Goal: Task Accomplishment & Management: Use online tool/utility

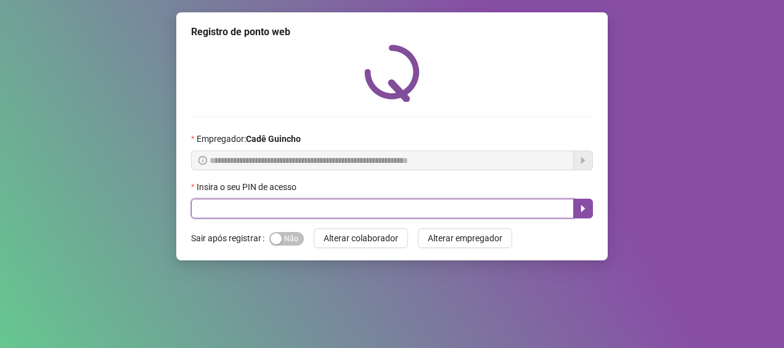
click at [351, 215] on input "text" at bounding box center [382, 208] width 383 height 20
type input "*****"
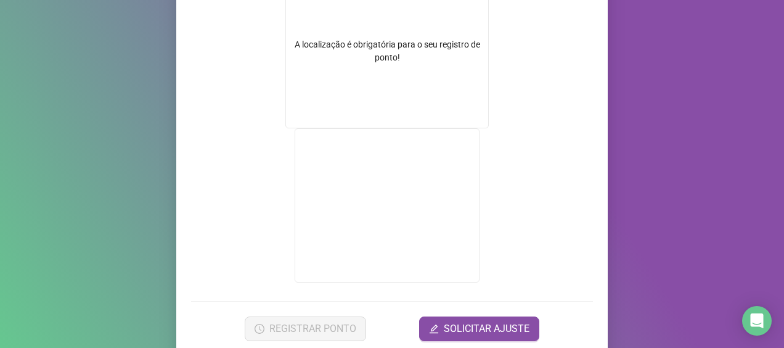
scroll to position [246, 0]
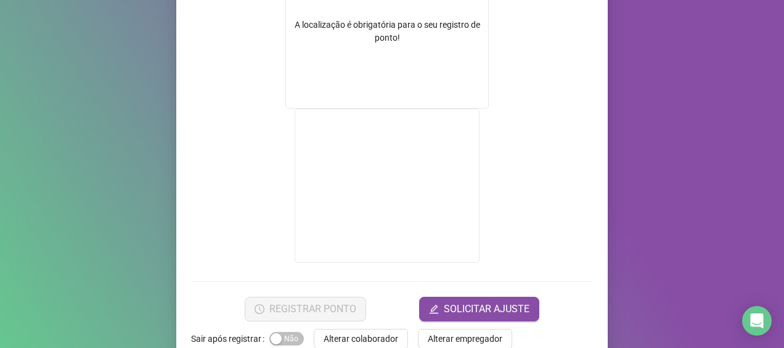
drag, startPoint x: 526, startPoint y: 162, endPoint x: 534, endPoint y: 165, distance: 9.0
click at [526, 162] on form "A localização é obrigatória para o seu registro de ponto!" at bounding box center [392, 110] width 402 height 312
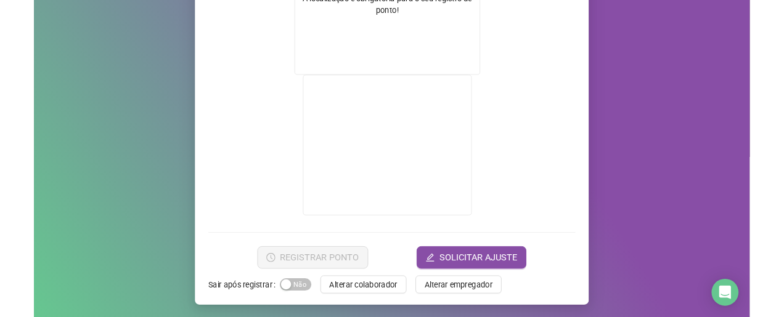
scroll to position [26, 0]
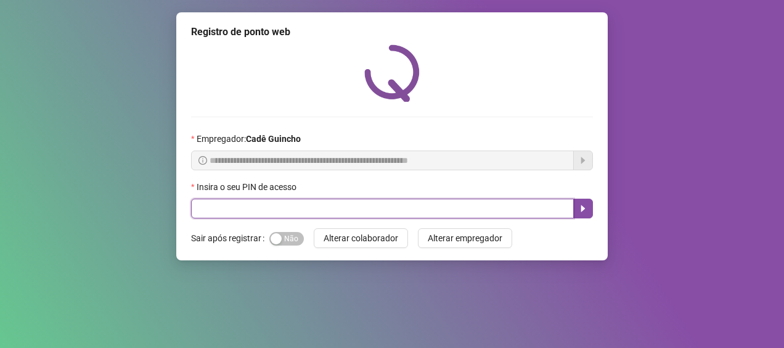
click at [429, 209] on input "text" at bounding box center [382, 208] width 383 height 20
type input "*****"
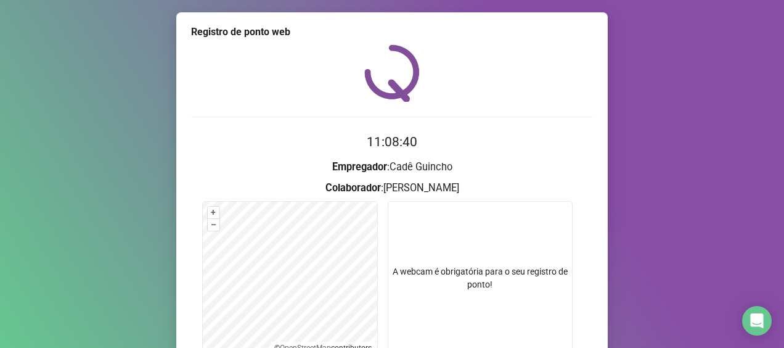
scroll to position [132, 0]
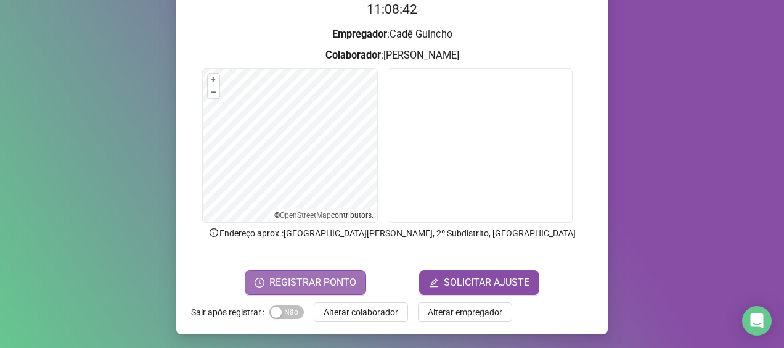
click at [335, 278] on span "REGISTRAR PONTO" at bounding box center [312, 282] width 87 height 15
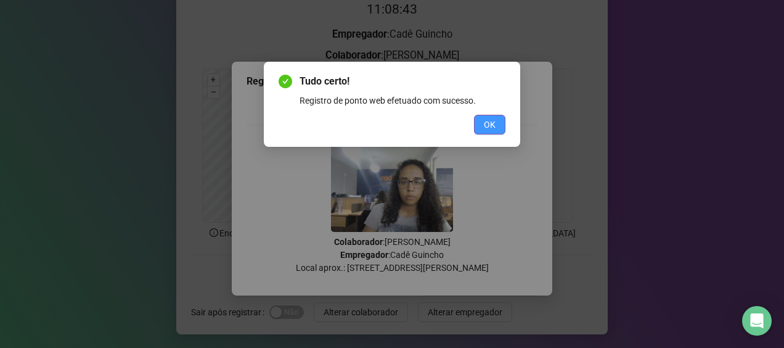
click at [501, 129] on button "OK" at bounding box center [489, 125] width 31 height 20
